Goal: Task Accomplishment & Management: Manage account settings

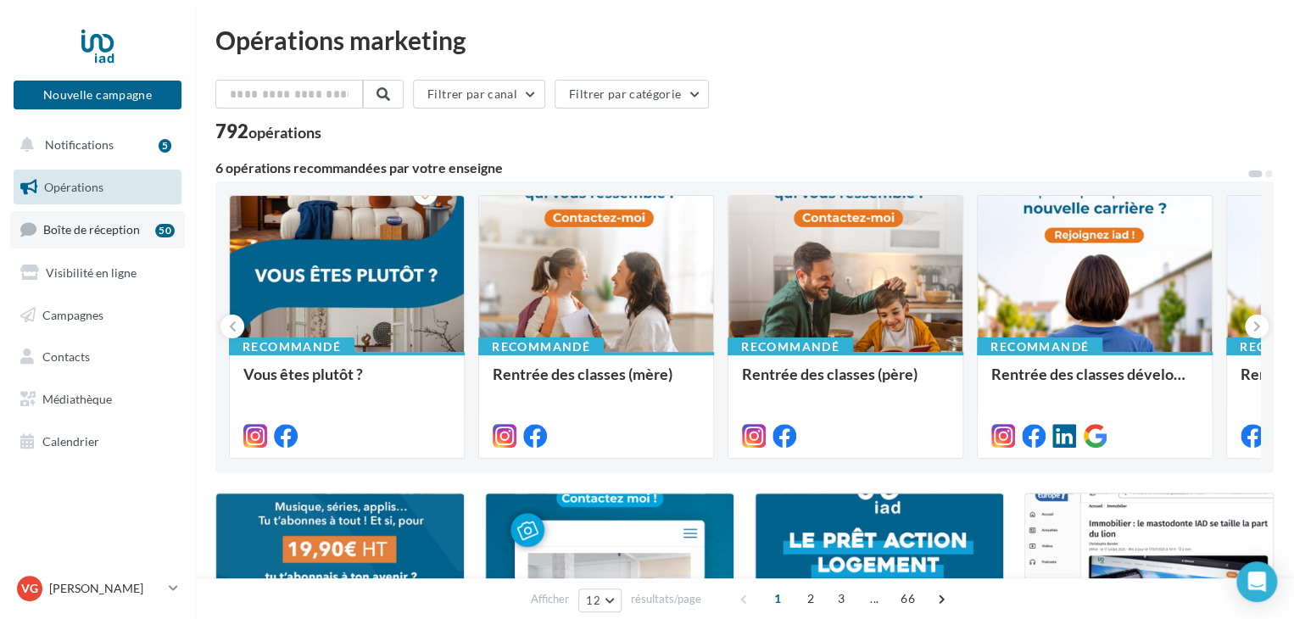
click at [112, 226] on span "Boîte de réception" at bounding box center [91, 229] width 97 height 14
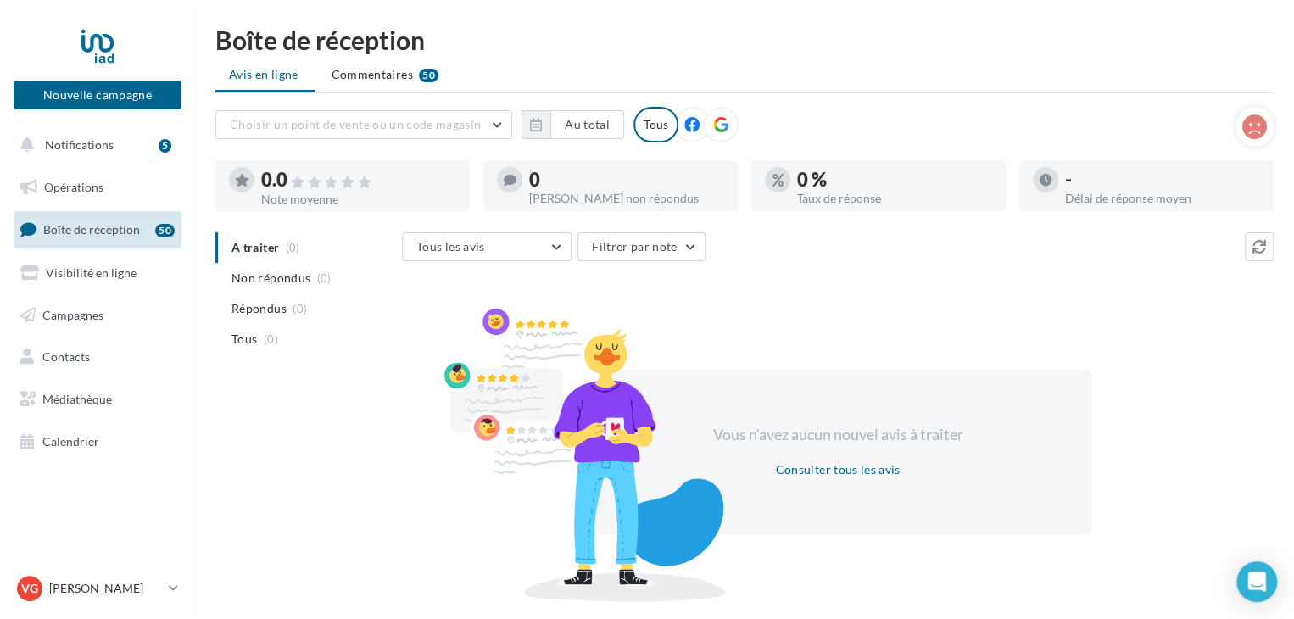
click at [117, 234] on span "Boîte de réception" at bounding box center [91, 229] width 97 height 14
click at [85, 149] on span "Notifications" at bounding box center [79, 144] width 69 height 14
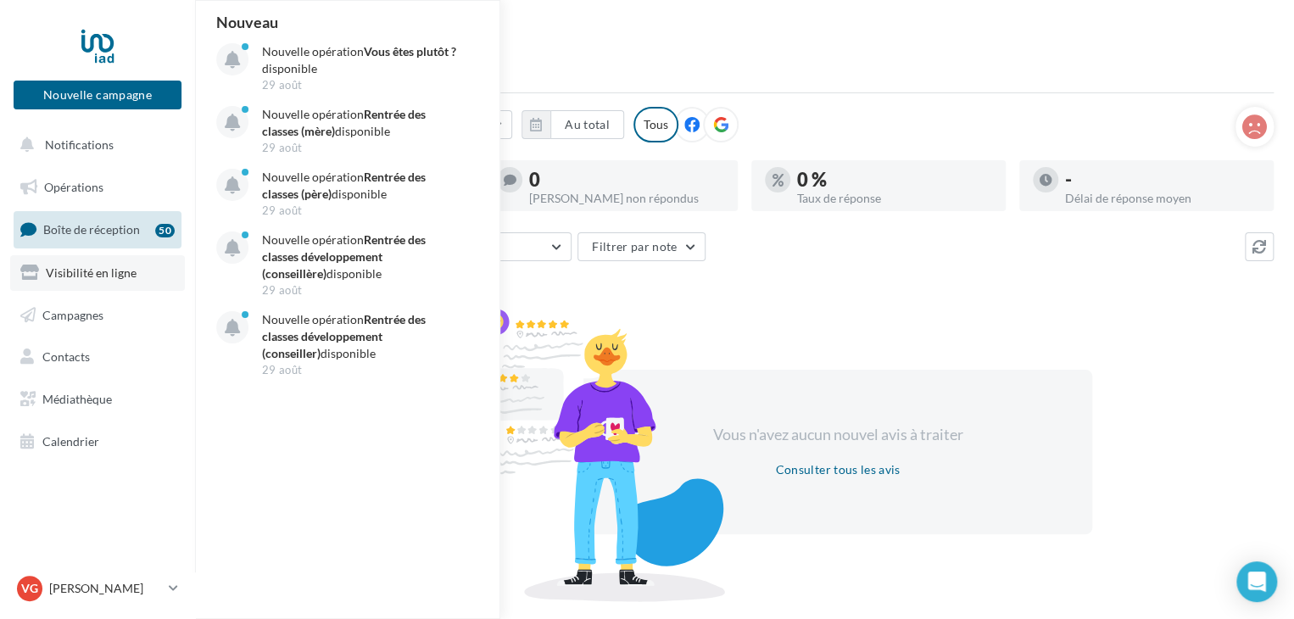
click at [63, 266] on span "Visibilité en ligne" at bounding box center [91, 272] width 91 height 14
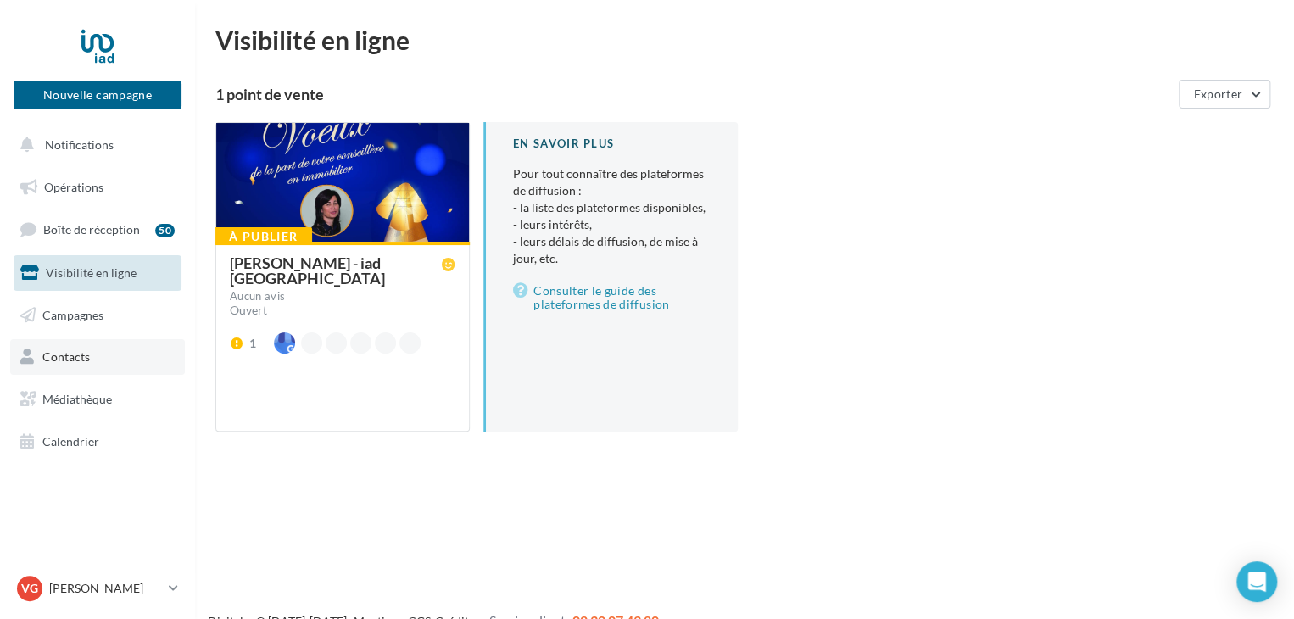
click at [62, 351] on span "Contacts" at bounding box center [65, 356] width 47 height 14
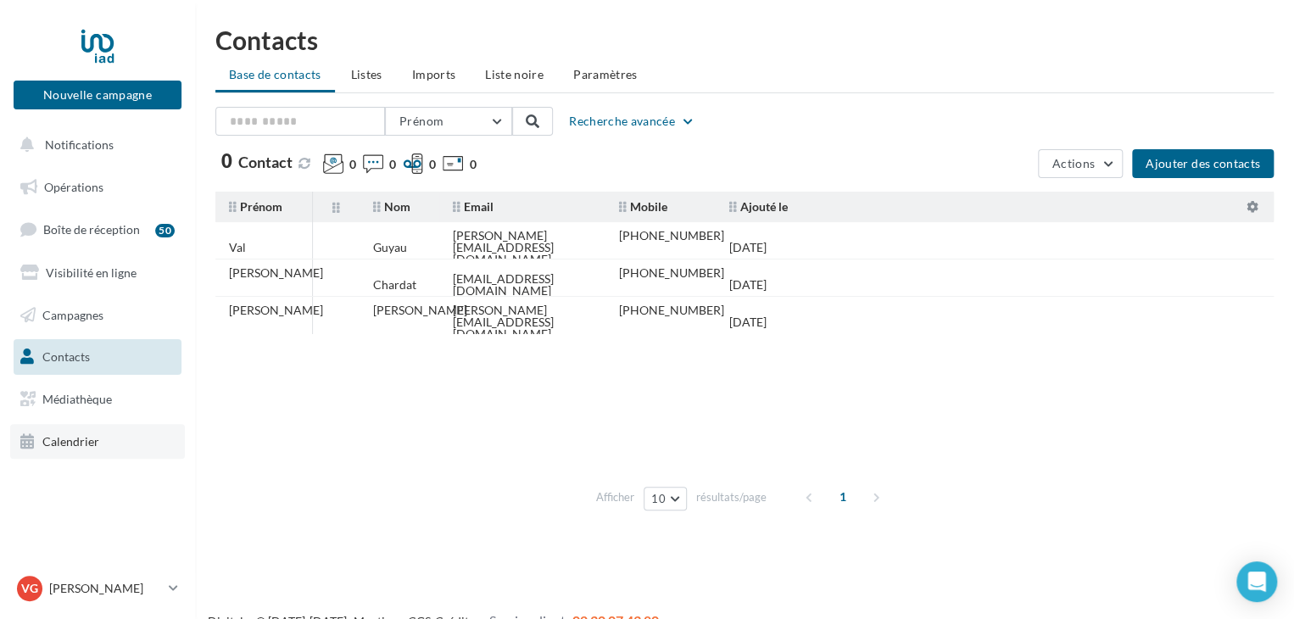
click at [75, 445] on span "Calendrier" at bounding box center [70, 441] width 57 height 14
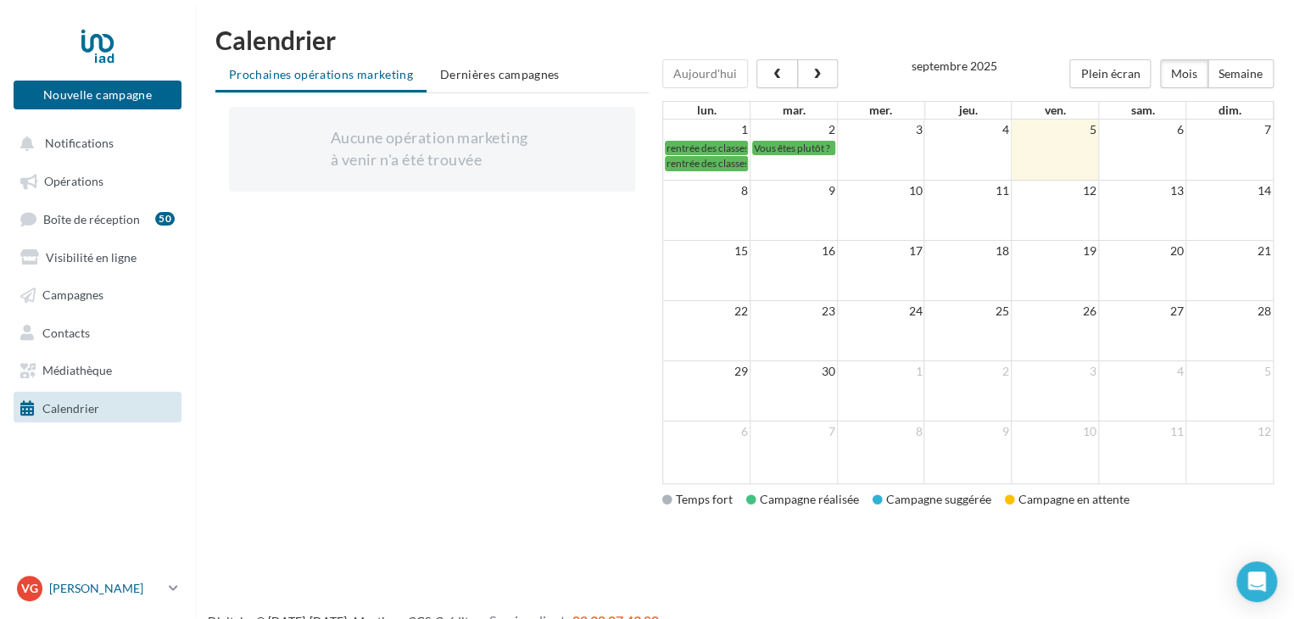
click at [92, 588] on p "[PERSON_NAME]" at bounding box center [105, 588] width 113 height 17
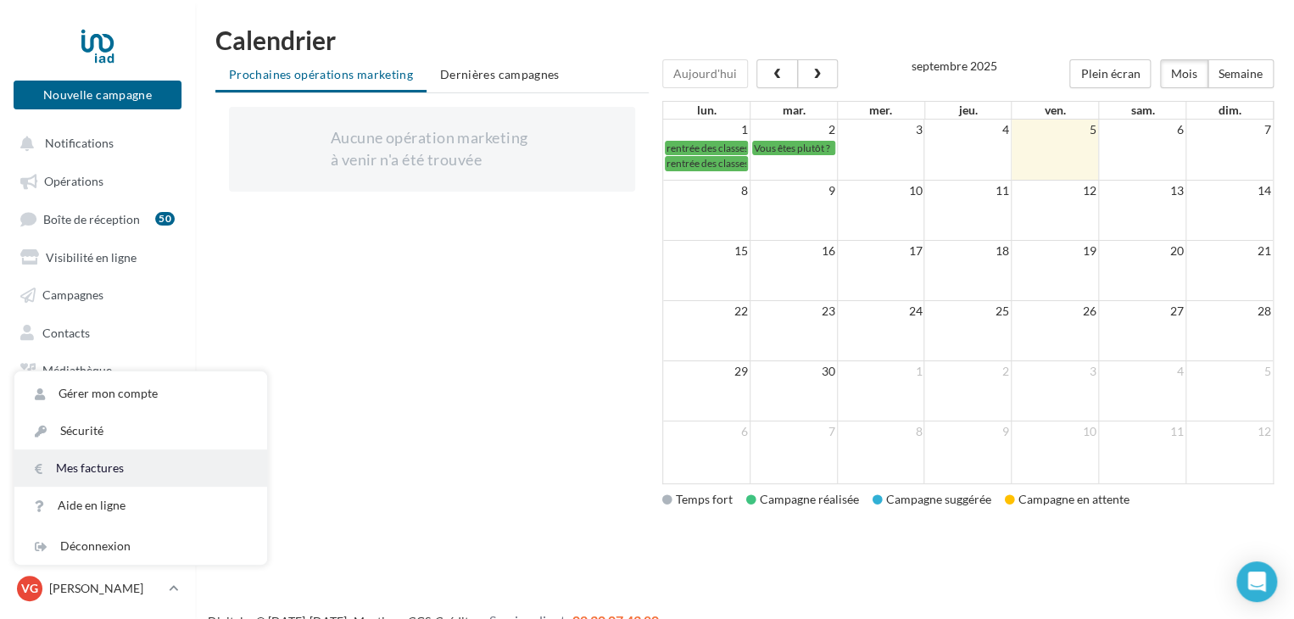
click at [122, 468] on link "Mes factures" at bounding box center [140, 467] width 253 height 37
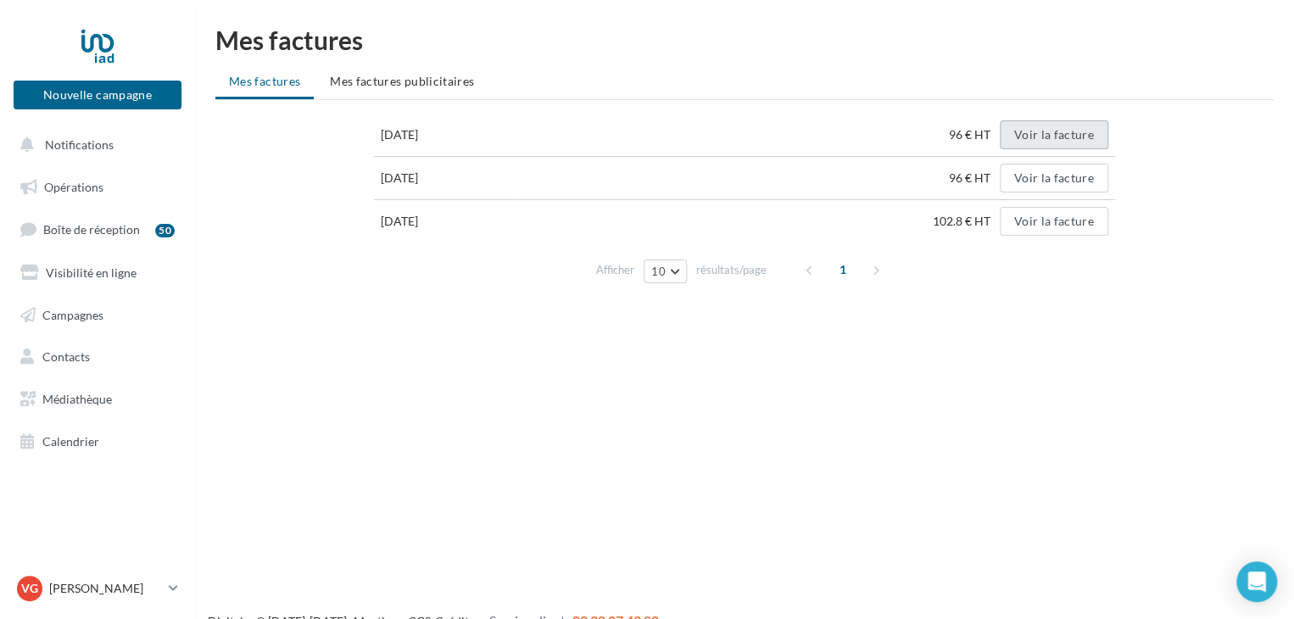
click at [1085, 131] on button "Voir la facture" at bounding box center [1054, 134] width 109 height 29
click at [424, 80] on span "Mes factures publicitaires" at bounding box center [402, 81] width 144 height 14
